Goal: Task Accomplishment & Management: Use online tool/utility

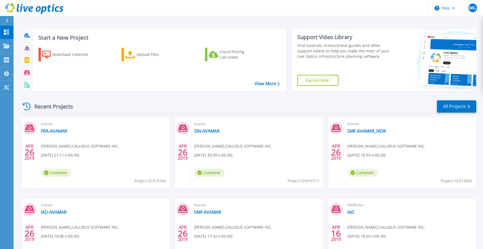
scroll to position [8, 0]
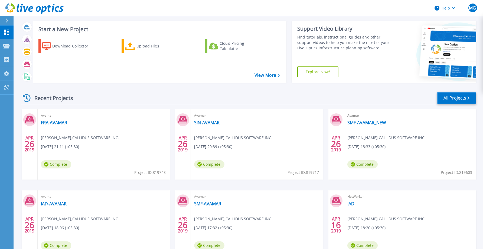
click at [469, 96] on icon at bounding box center [469, 98] width 2 height 4
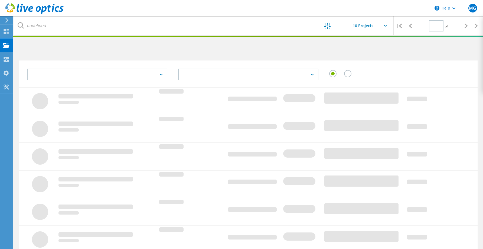
type input "1"
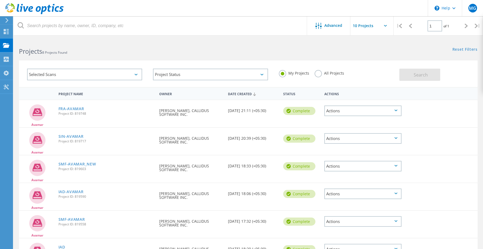
click at [396, 108] on div "Actions" at bounding box center [362, 110] width 77 height 11
click at [416, 112] on div at bounding box center [422, 107] width 37 height 14
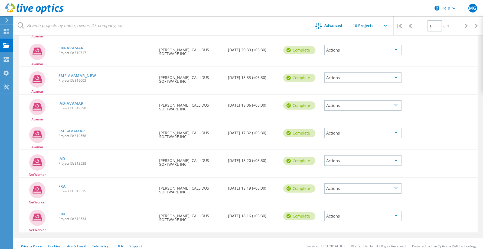
scroll to position [93, 0]
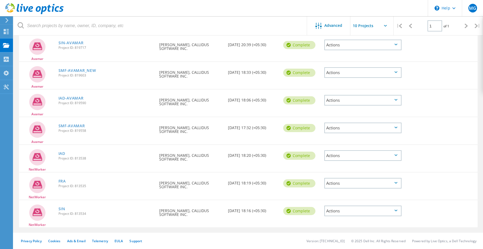
click at [388, 101] on div "Actions" at bounding box center [362, 100] width 77 height 11
click at [430, 103] on div at bounding box center [422, 96] width 37 height 14
click at [86, 70] on link "SMF-AVAMAR_NEW" at bounding box center [77, 71] width 38 height 4
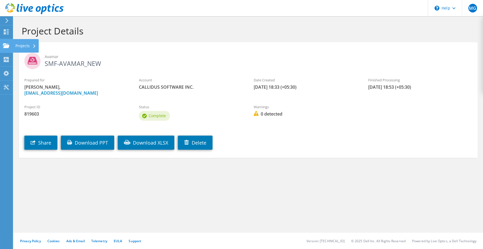
click at [32, 47] on div "Projects" at bounding box center [26, 46] width 26 height 14
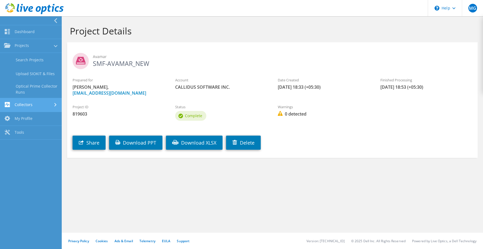
click at [29, 106] on link "Collectors" at bounding box center [31, 105] width 62 height 14
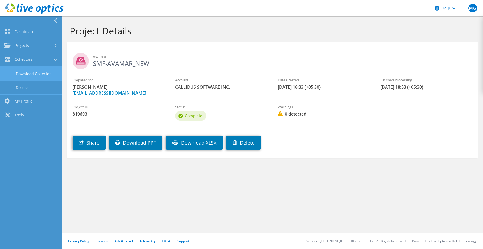
click at [25, 74] on link "Download Collector" at bounding box center [31, 74] width 62 height 14
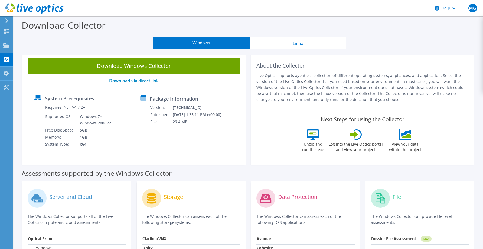
click at [308, 44] on button "Linux" at bounding box center [298, 43] width 97 height 12
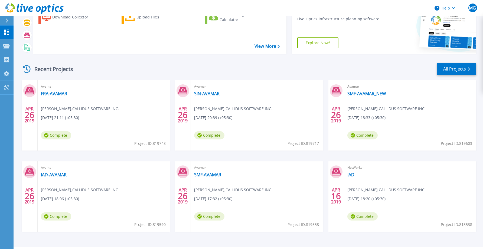
scroll to position [44, 0]
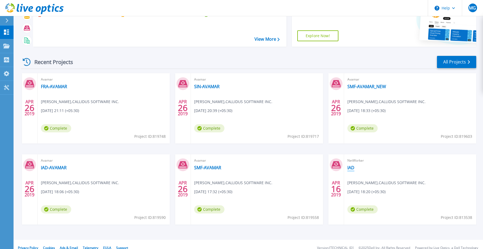
click at [351, 168] on link "IAD" at bounding box center [350, 167] width 7 height 5
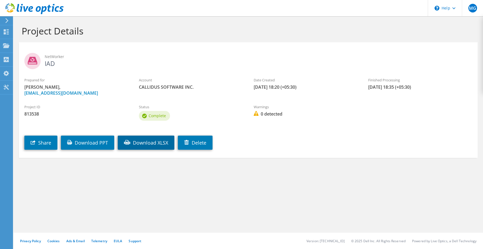
click at [152, 142] on link "Download XLSX" at bounding box center [146, 142] width 57 height 14
click at [27, 48] on div "Projects" at bounding box center [26, 46] width 26 height 14
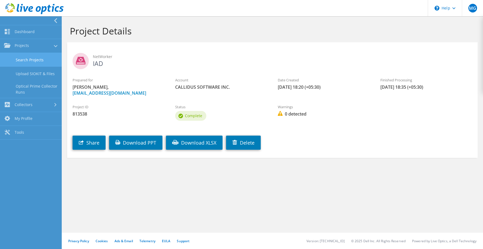
click at [30, 57] on link "Search Projects" at bounding box center [31, 60] width 62 height 14
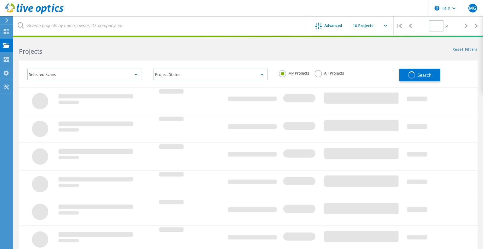
type input "1"
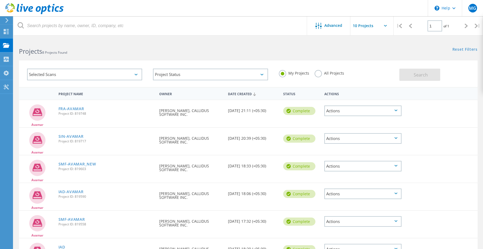
click at [390, 111] on div "Actions" at bounding box center [362, 110] width 77 height 11
click at [454, 98] on div "Project Name Owner Date Created Status Actions" at bounding box center [248, 93] width 459 height 12
click at [132, 72] on div "Selected Scans" at bounding box center [84, 75] width 115 height 12
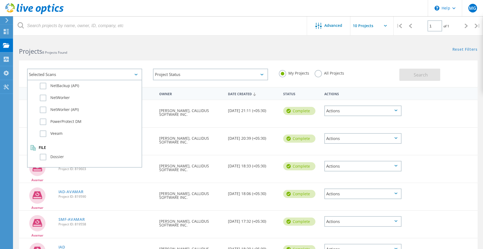
click at [369, 76] on div "My Projects All Projects" at bounding box center [337, 73] width 126 height 20
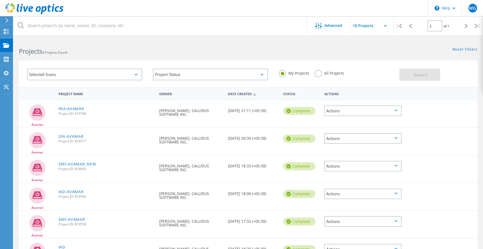
click at [395, 110] on icon at bounding box center [396, 110] width 3 height 2
click at [350, 97] on div "Project Details" at bounding box center [363, 98] width 76 height 8
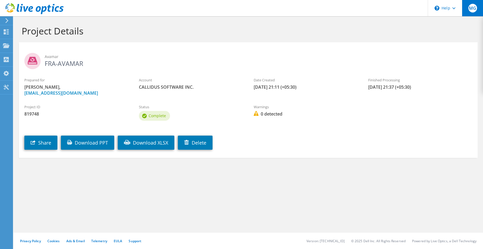
click at [472, 12] on span "MG" at bounding box center [473, 8] width 9 height 9
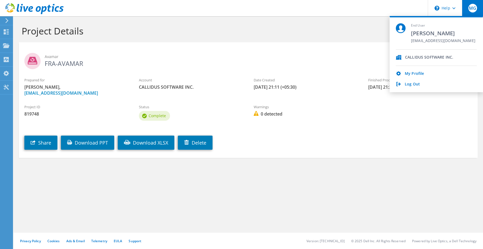
click at [390, 177] on section "Project Details Avamar FRA-[GEOGRAPHIC_DATA] Prepared for [PERSON_NAME], [EMAIL…" at bounding box center [249, 103] width 470 height 174
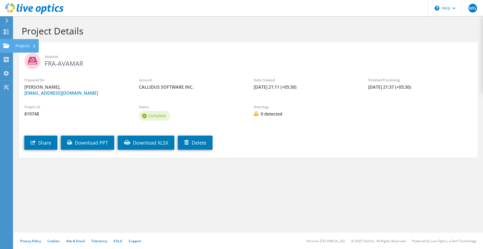
click at [35, 45] on div "Projects" at bounding box center [26, 46] width 26 height 14
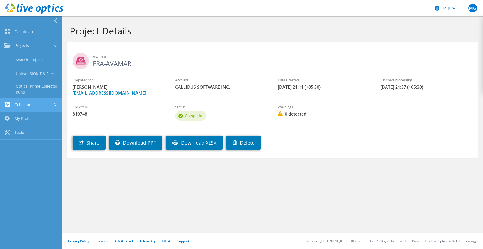
click at [28, 103] on link "Collectors" at bounding box center [31, 105] width 62 height 14
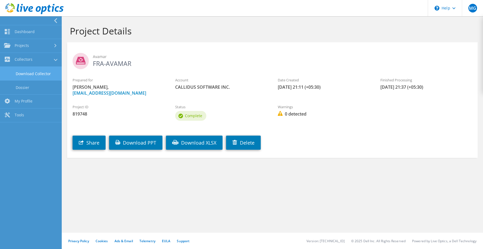
click at [29, 73] on link "Download Collector" at bounding box center [31, 74] width 62 height 14
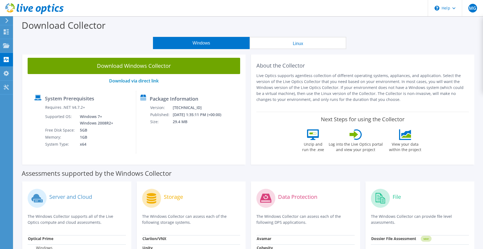
click at [301, 45] on button "Linux" at bounding box center [298, 43] width 97 height 12
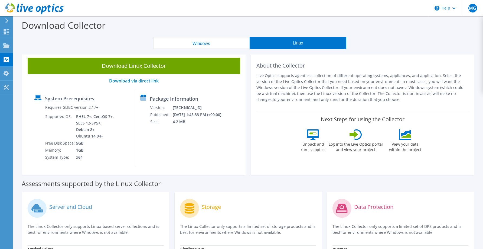
click at [219, 44] on button "Windows" at bounding box center [201, 43] width 97 height 12
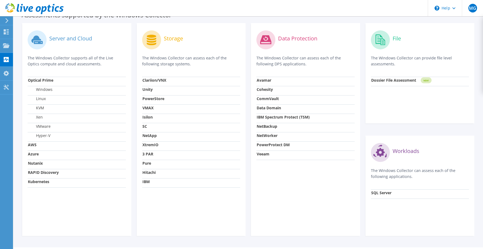
scroll to position [158, 0]
click at [266, 135] on strong "NetWorker" at bounding box center [267, 135] width 21 height 5
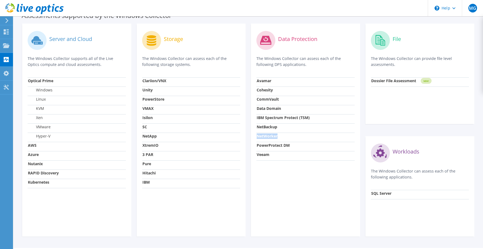
click at [266, 135] on strong "NetWorker" at bounding box center [267, 135] width 21 height 5
click at [284, 136] on td "NetWorker" at bounding box center [305, 136] width 98 height 9
click at [265, 135] on strong "NetWorker" at bounding box center [267, 135] width 21 height 5
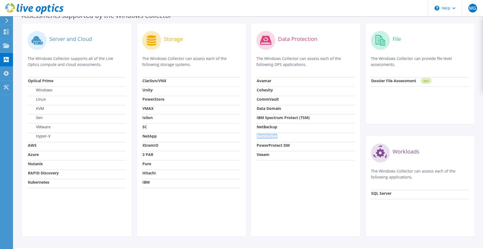
click at [265, 135] on strong "NetWorker" at bounding box center [267, 135] width 21 height 5
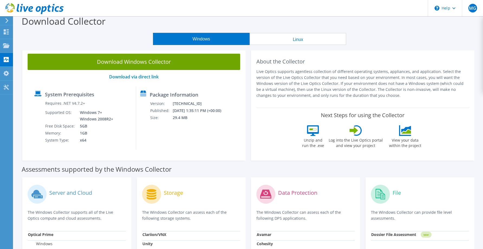
scroll to position [0, 0]
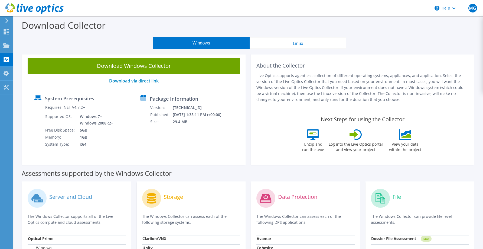
click at [289, 46] on button "Linux" at bounding box center [298, 43] width 97 height 12
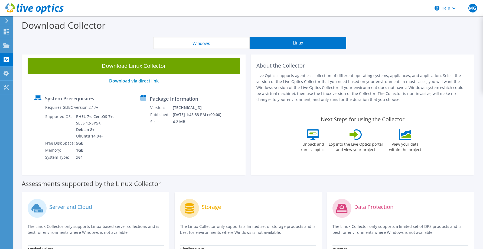
click at [234, 45] on button "Windows" at bounding box center [201, 43] width 97 height 12
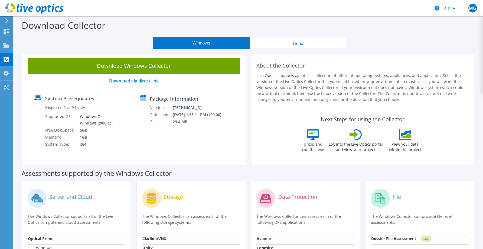
click at [104, 124] on td "Windows 7+ Windows 2008R2+" at bounding box center [95, 120] width 38 height 14
click at [279, 44] on button "Linux" at bounding box center [298, 43] width 97 height 12
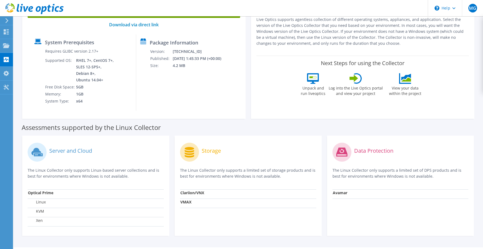
scroll to position [71, 0]
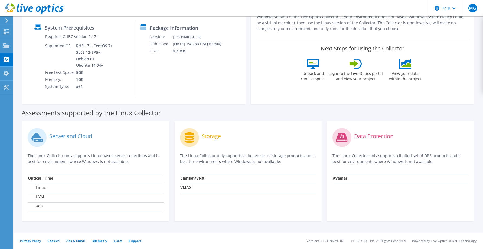
click at [342, 178] on strong "Avamar" at bounding box center [340, 177] width 15 height 5
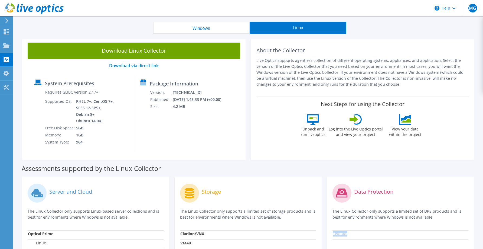
scroll to position [0, 0]
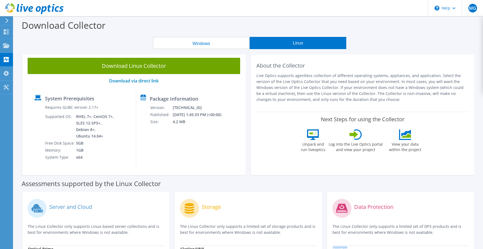
click at [206, 42] on button "Windows" at bounding box center [201, 43] width 97 height 12
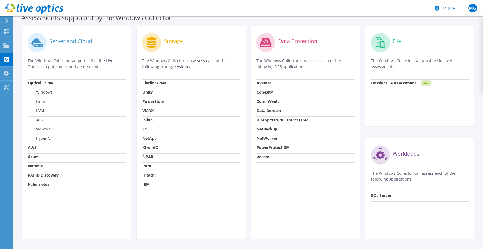
scroll to position [173, 0]
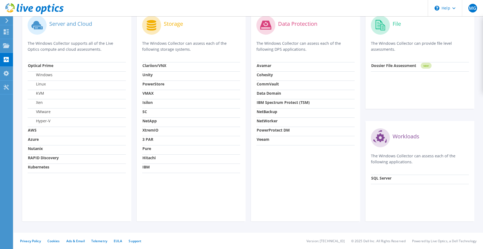
click at [269, 121] on strong "NetWorker" at bounding box center [267, 120] width 21 height 5
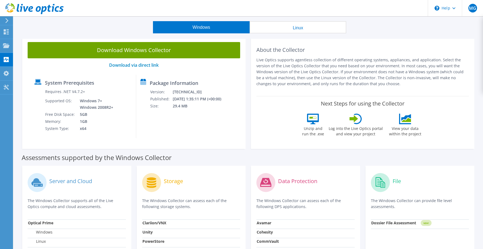
scroll to position [0, 0]
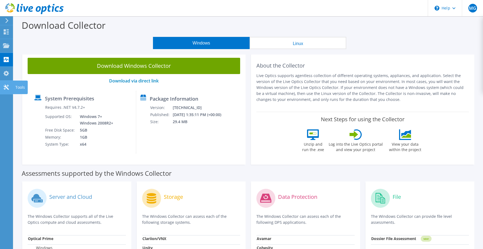
click at [8, 87] on icon at bounding box center [6, 86] width 6 height 5
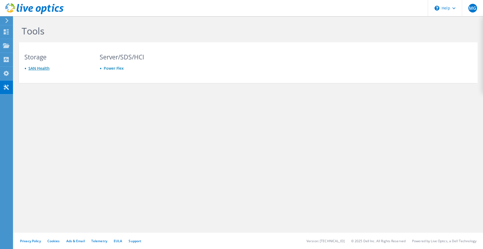
click at [39, 69] on link "SAN Health" at bounding box center [38, 68] width 21 height 5
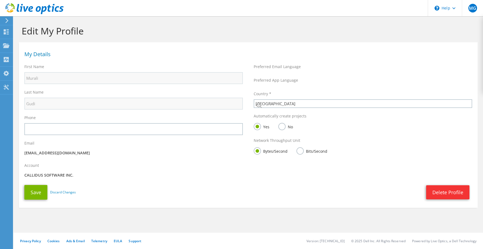
select select "101"
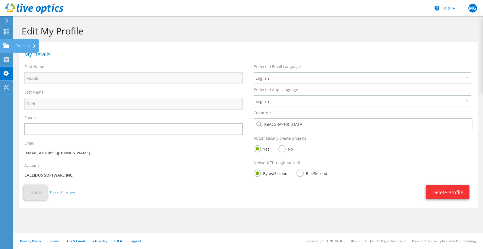
click at [6, 45] on icon at bounding box center [6, 45] width 6 height 5
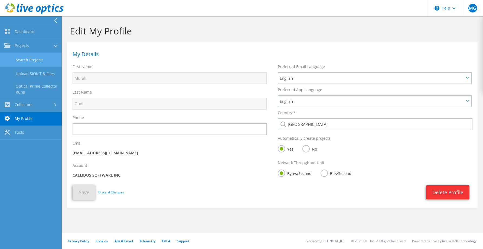
click at [25, 61] on link "Search Projects" at bounding box center [31, 60] width 62 height 14
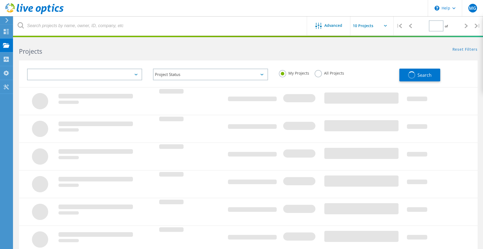
type input "1"
